Goal: Information Seeking & Learning: Compare options

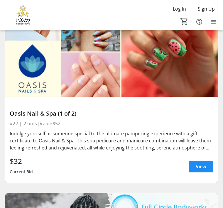
scroll to position [1199, 0]
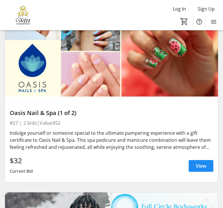
click at [198, 164] on span "View" at bounding box center [201, 165] width 11 height 7
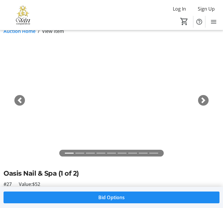
scroll to position [7, 0]
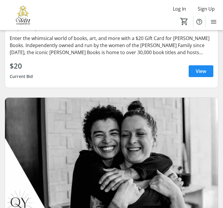
scroll to position [2586, 0]
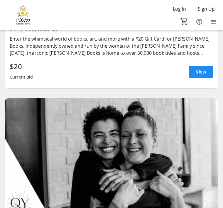
click at [210, 71] on span at bounding box center [201, 72] width 25 height 14
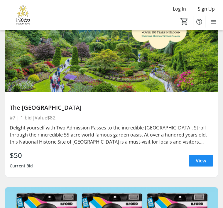
scroll to position [3359, 0]
click at [202, 158] on span "View" at bounding box center [201, 160] width 11 height 7
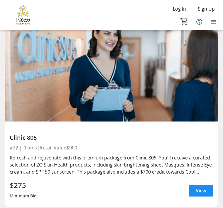
scroll to position [15847, 0]
click at [205, 190] on span "View" at bounding box center [201, 190] width 11 height 7
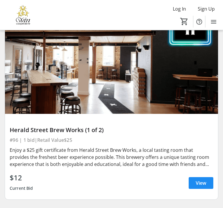
scroll to position [16717, 0]
